Goal: Task Accomplishment & Management: Manage account settings

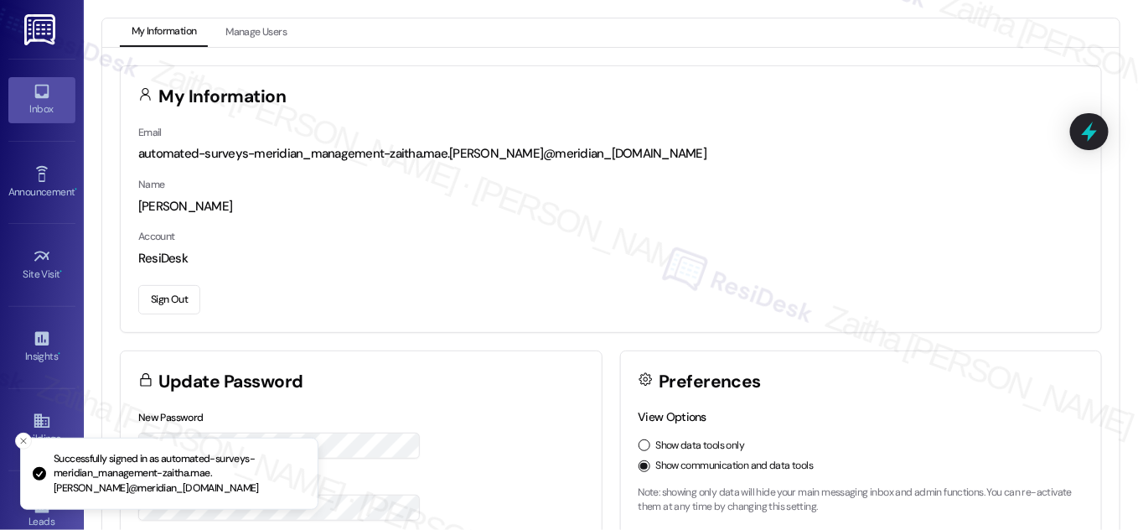
click at [53, 109] on div "Inbox" at bounding box center [42, 109] width 84 height 17
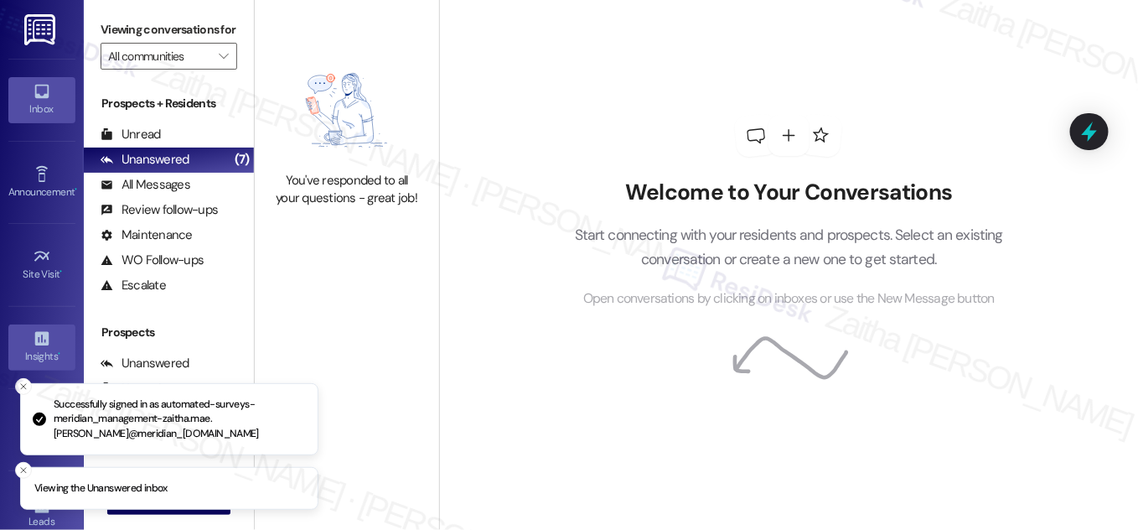
scroll to position [263, 0]
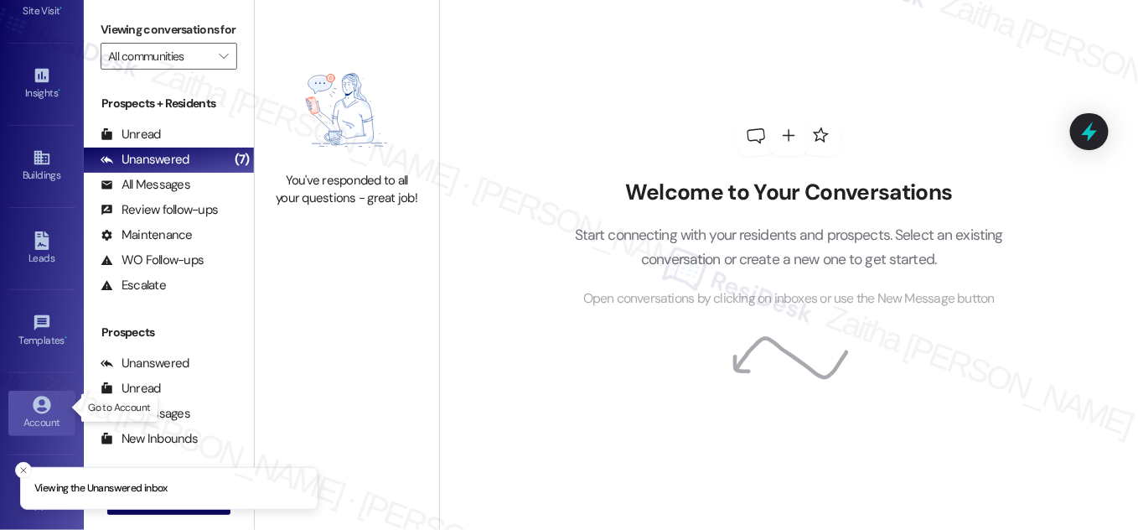
click at [39, 400] on icon at bounding box center [42, 404] width 18 height 18
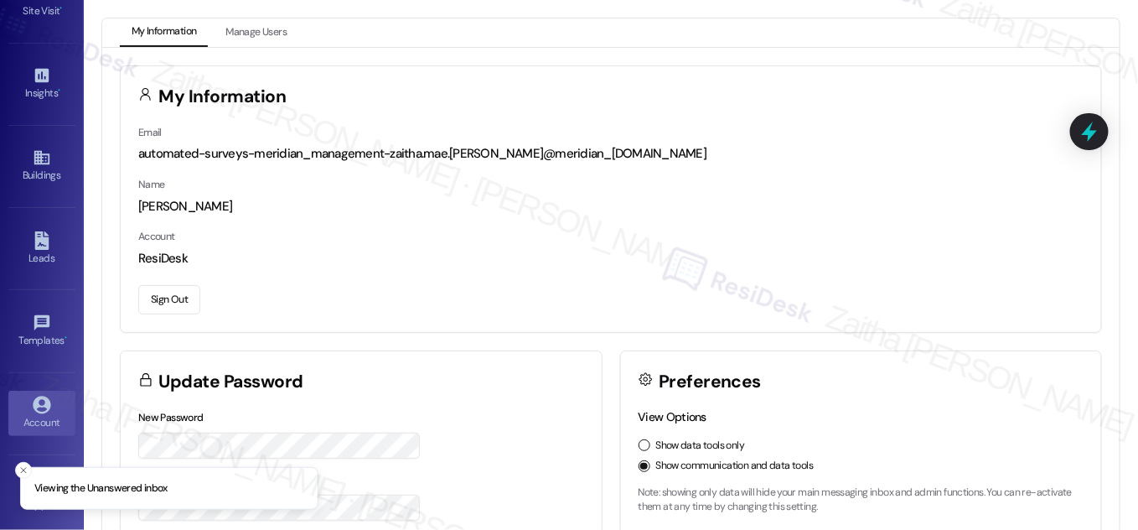
click at [176, 295] on button "Sign Out" at bounding box center [169, 299] width 62 height 29
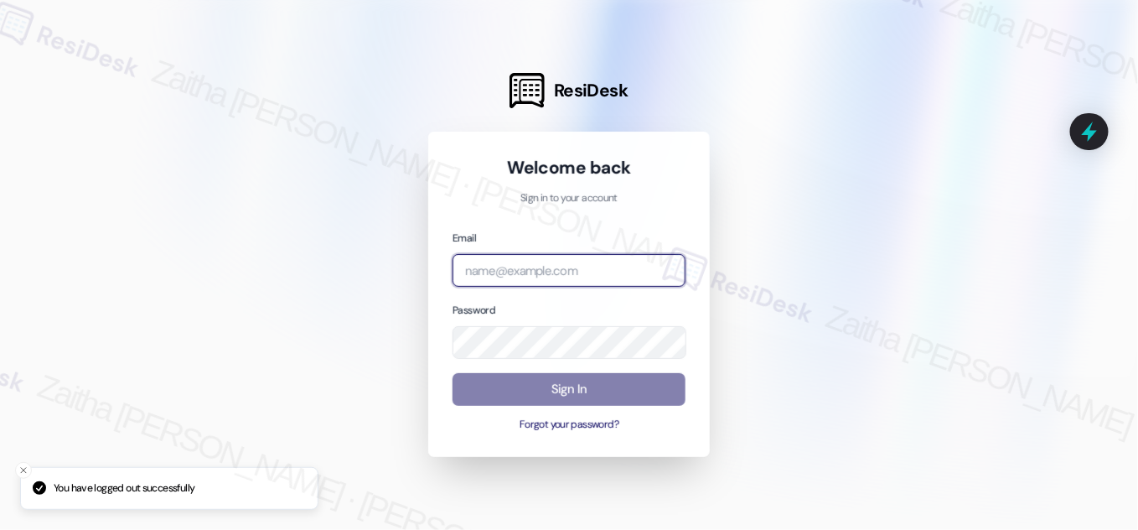
click at [567, 269] on input "email" at bounding box center [568, 270] width 233 height 33
type input "automated-surveys-rj_group-zaitha.mae.[PERSON_NAME]@rj_[DOMAIN_NAME]"
